Goal: Information Seeking & Learning: Find specific fact

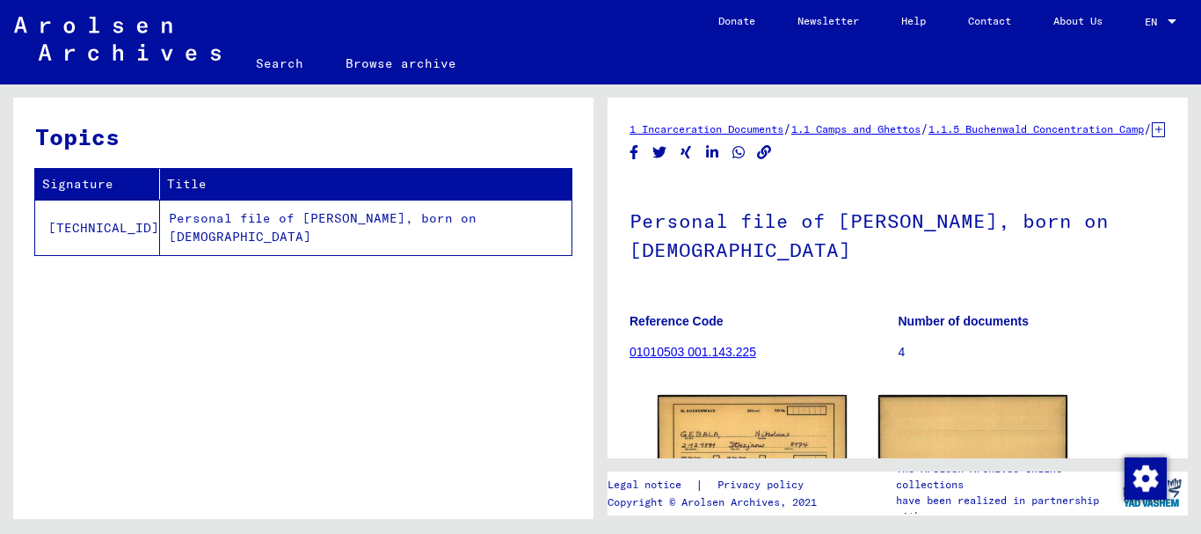
click at [411, 230] on td "Personal file of [PERSON_NAME], born on [DEMOGRAPHIC_DATA]" at bounding box center [366, 227] width 412 height 55
click at [367, 221] on td "Personal file of [PERSON_NAME], born on [DEMOGRAPHIC_DATA]" at bounding box center [366, 227] width 412 height 55
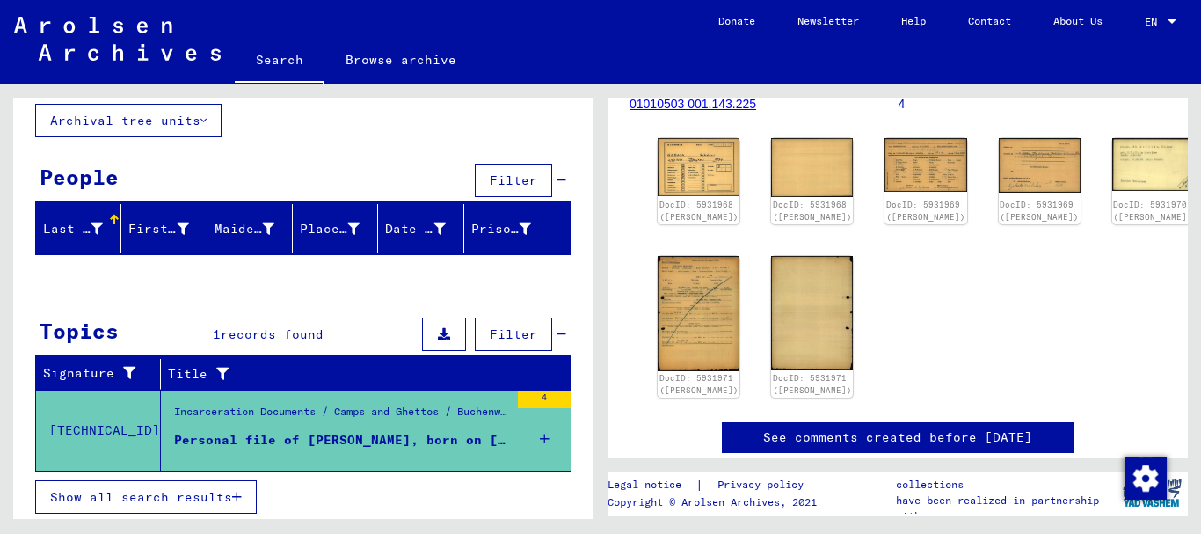
scroll to position [106, 0]
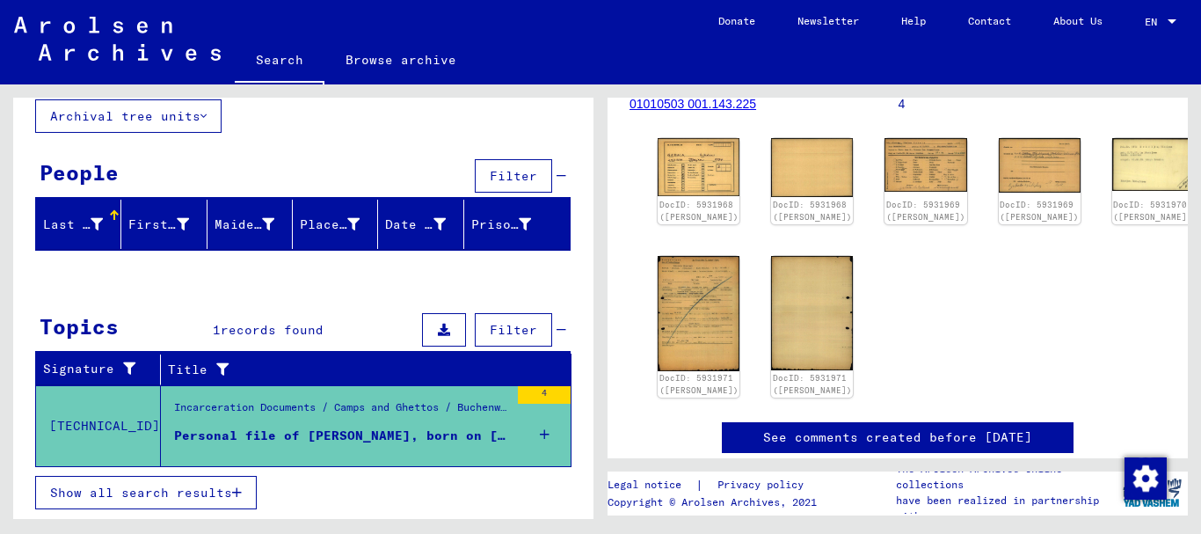
click at [378, 422] on div "Incarceration Documents / Camps and Ghettos / Buchenwald Concentration Camp / I…" at bounding box center [341, 411] width 335 height 25
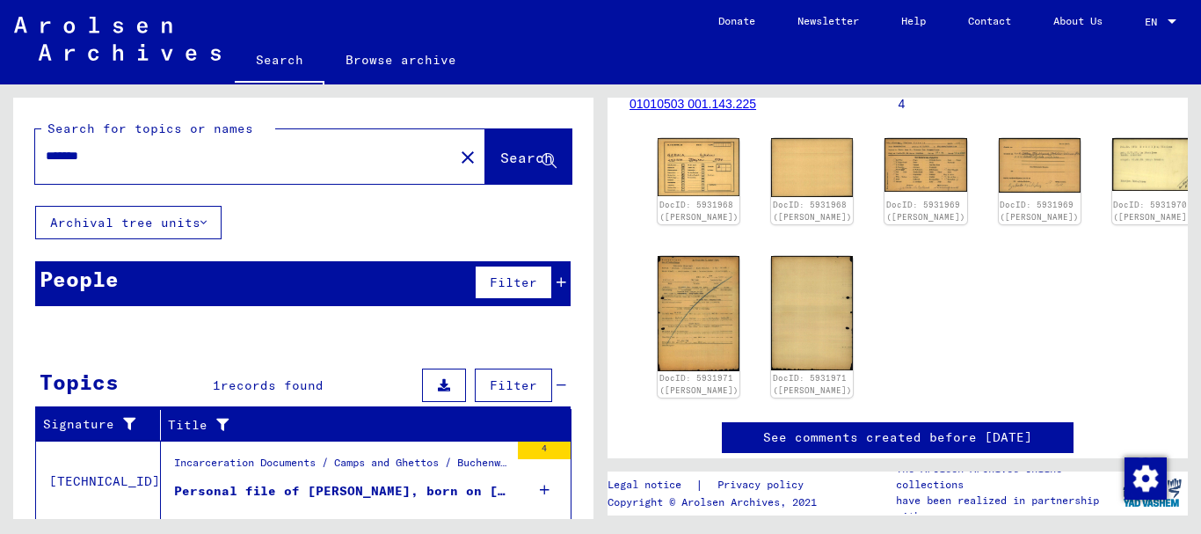
scroll to position [55, 0]
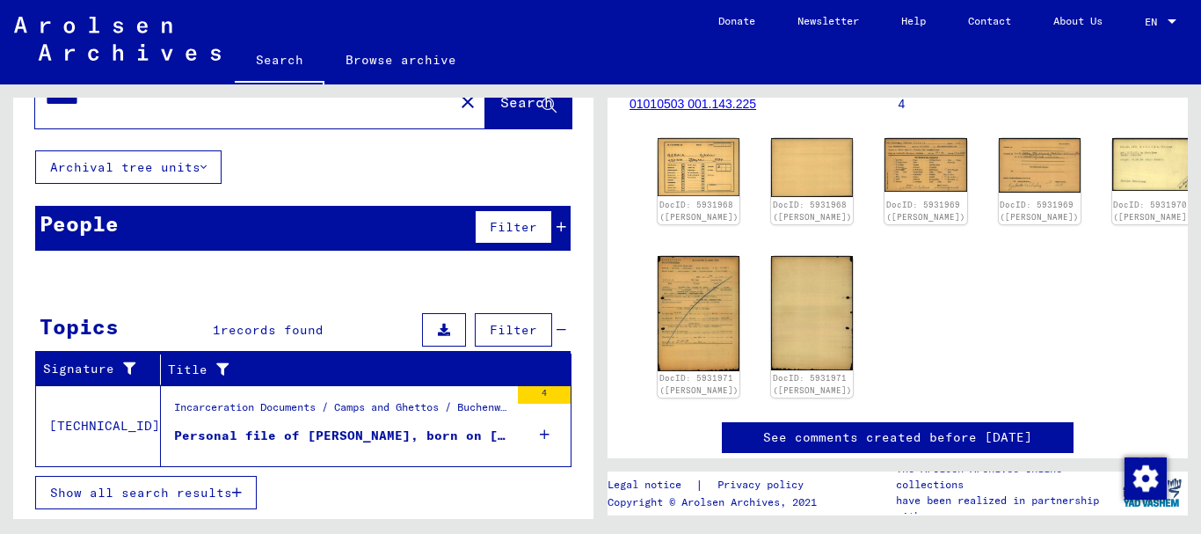
click at [328, 439] on div "Personal file of [PERSON_NAME], born on [DEMOGRAPHIC_DATA]" at bounding box center [341, 435] width 335 height 18
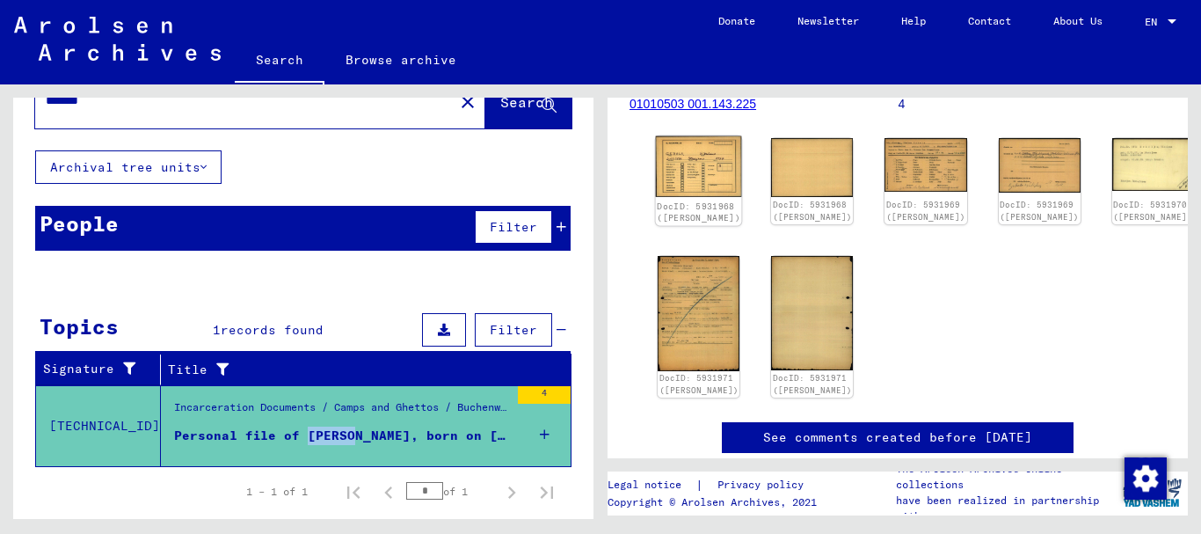
click at [688, 218] on link "DocID: 5931968 ([PERSON_NAME])" at bounding box center [699, 211] width 84 height 23
